Goal: Task Accomplishment & Management: Manage account settings

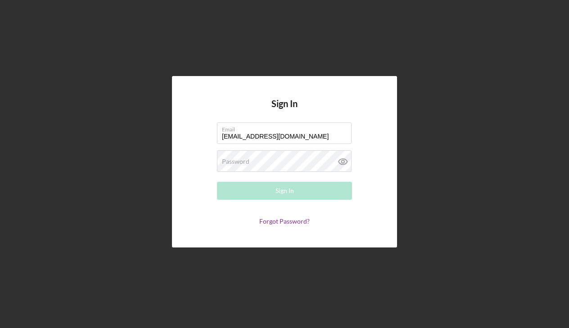
type input "[EMAIL_ADDRESS][DOMAIN_NAME]"
click at [257, 159] on div "Password Required" at bounding box center [284, 161] width 135 height 23
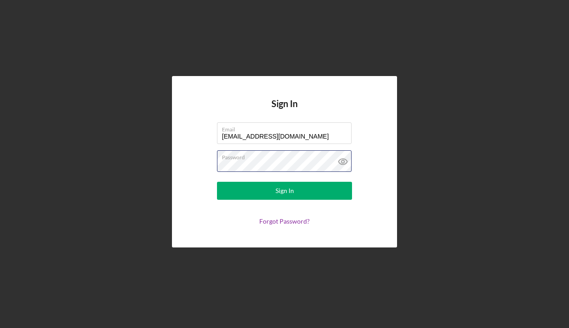
click at [285, 191] on button "Sign In" at bounding box center [284, 191] width 135 height 18
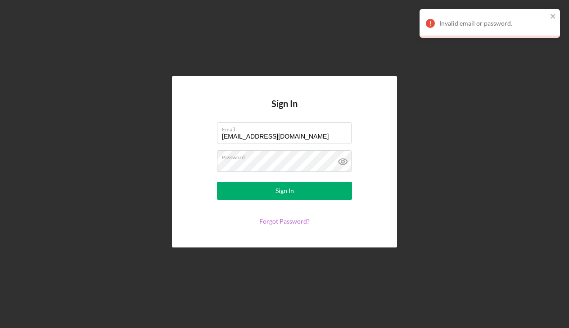
click at [273, 218] on link "Forgot Password?" at bounding box center [284, 221] width 50 height 8
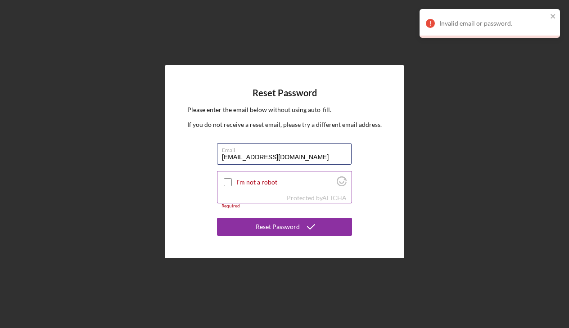
type input "[EMAIL_ADDRESS][DOMAIN_NAME]"
click at [226, 181] on input "I'm not a robot" at bounding box center [228, 182] width 8 height 8
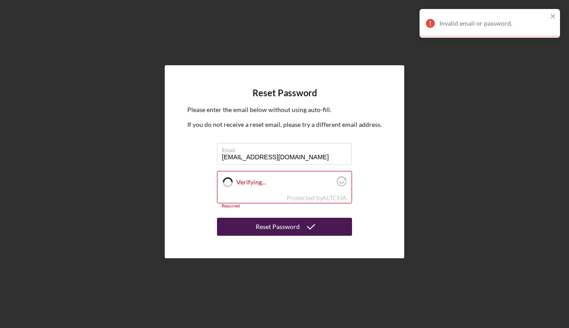
checkbox input "true"
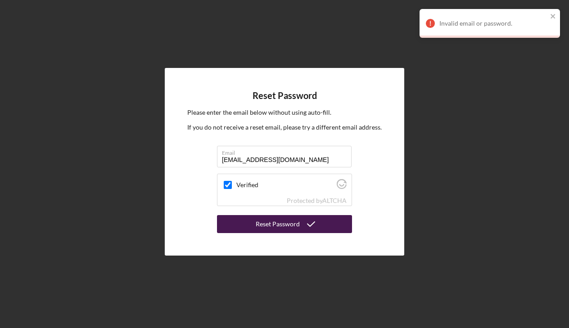
click at [291, 225] on div "Reset Password" at bounding box center [278, 224] width 44 height 18
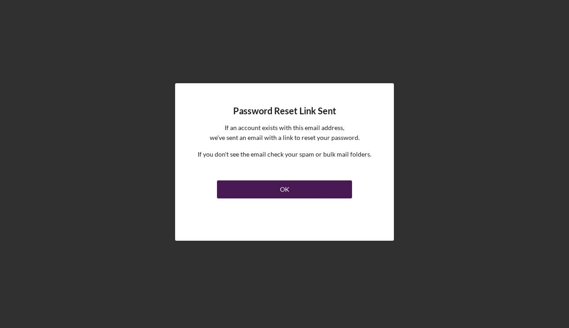
click at [280, 191] on div "OK" at bounding box center [284, 190] width 9 height 18
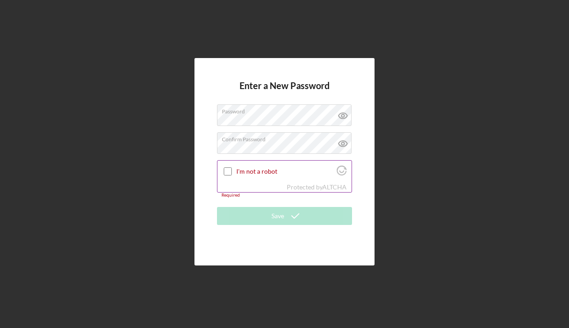
click at [227, 173] on input "I'm not a robot" at bounding box center [228, 172] width 8 height 8
checkbox input "true"
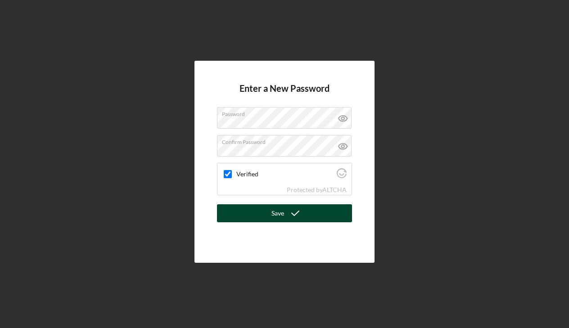
click at [282, 215] on div "Save" at bounding box center [278, 213] width 13 height 18
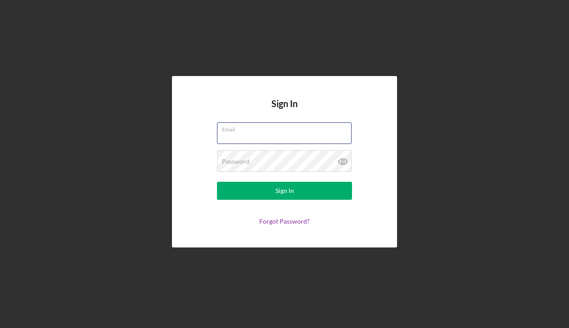
type input "[EMAIL_ADDRESS][DOMAIN_NAME]"
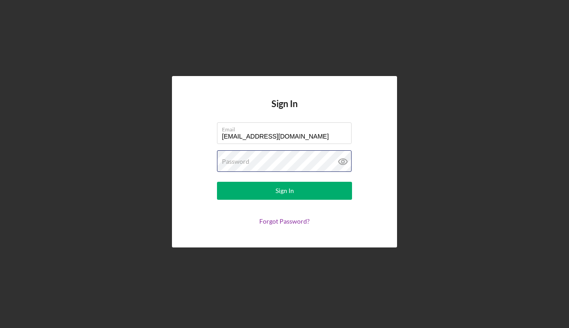
click at [285, 191] on button "Sign In" at bounding box center [284, 191] width 135 height 18
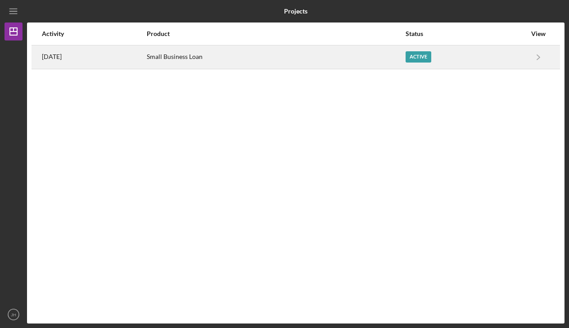
click at [288, 64] on div "Small Business Loan" at bounding box center [276, 57] width 258 height 23
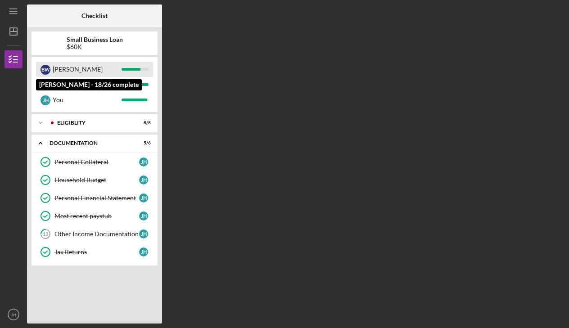
click at [59, 65] on div "[PERSON_NAME]" at bounding box center [87, 69] width 69 height 15
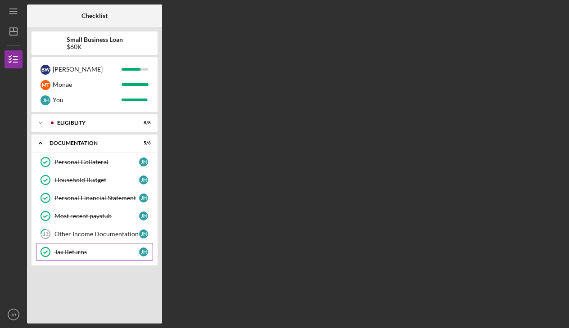
click at [59, 254] on div "Tax Returns" at bounding box center [96, 252] width 85 height 7
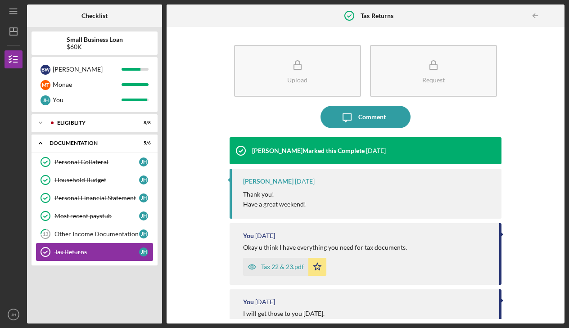
click at [53, 243] on icon "Tax Returns" at bounding box center [45, 252] width 23 height 23
click at [72, 172] on link "Household Budget Household Budget [PERSON_NAME]" at bounding box center [94, 180] width 117 height 18
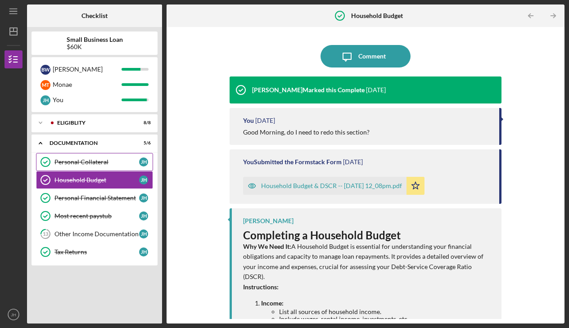
click at [74, 165] on div "Personal Collateral" at bounding box center [96, 162] width 85 height 7
